Goal: Communication & Community: Answer question/provide support

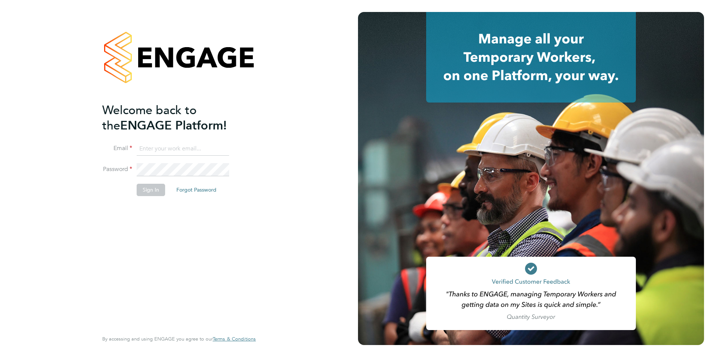
type input "[EMAIL_ADDRESS][DOMAIN_NAME]"
click at [153, 195] on button "Sign In" at bounding box center [151, 190] width 28 height 12
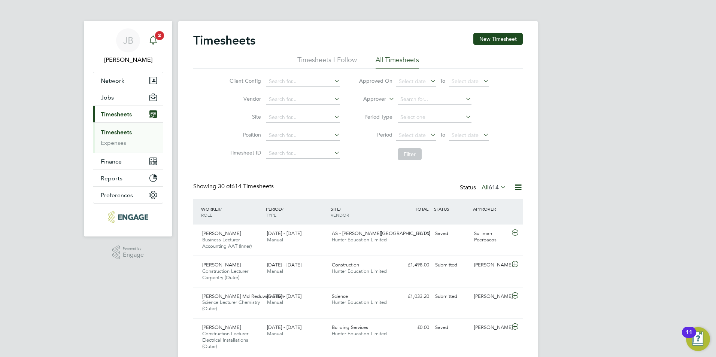
click at [159, 37] on span "2" at bounding box center [159, 35] width 9 height 9
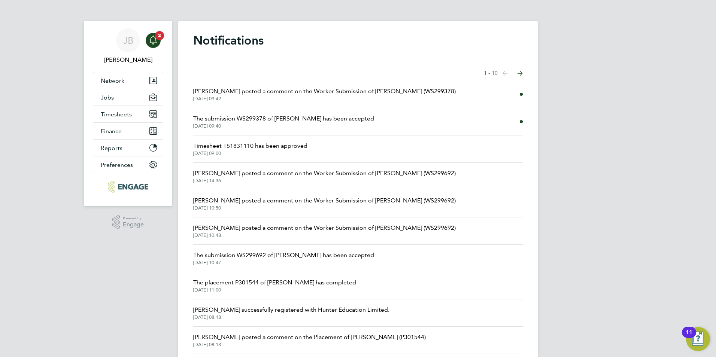
click at [405, 89] on span "Nathan Morris posted a comment on the Worker Submission of Abdul Badran (WS2993…" at bounding box center [324, 91] width 262 height 9
